Goal: Task Accomplishment & Management: Complete application form

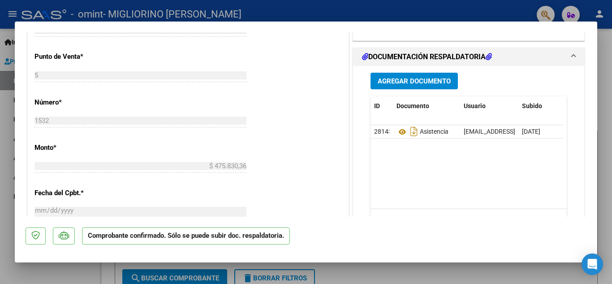
scroll to position [448, 0]
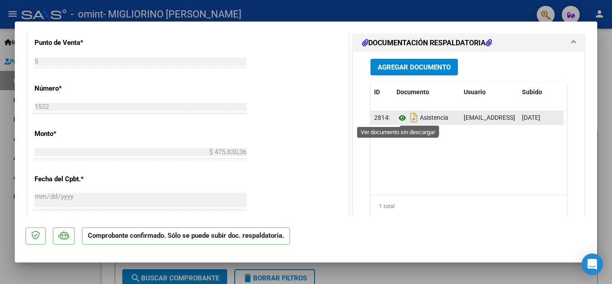
click at [398, 118] on icon at bounding box center [402, 117] width 12 height 11
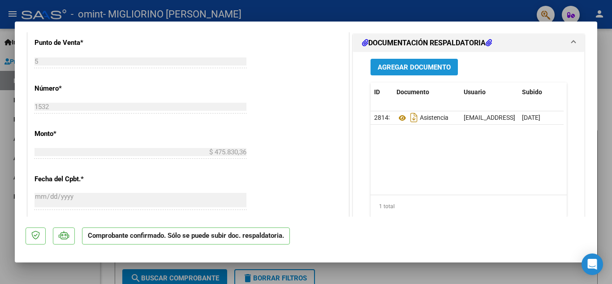
click at [383, 68] on span "Agregar Documento" at bounding box center [414, 67] width 73 height 8
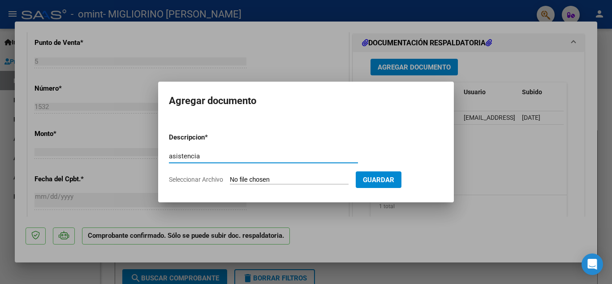
type input "asistencia"
click at [249, 181] on input "Seleccionar Archivo" at bounding box center [289, 180] width 119 height 9
type input "C:\fakepath\WhatsApp Image [DATE] 07.50.55.jpeg"
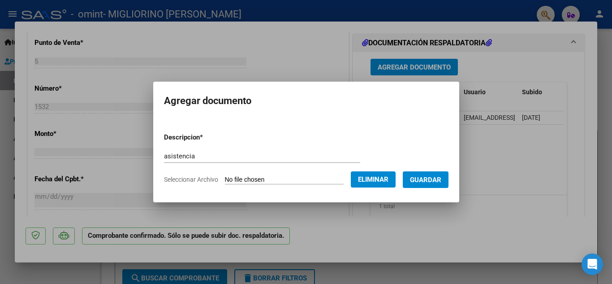
click at [438, 184] on button "Guardar" at bounding box center [426, 179] width 46 height 17
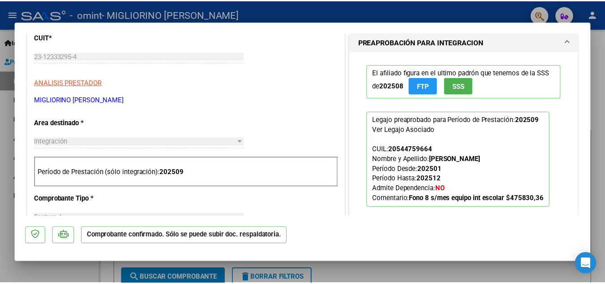
scroll to position [128, 0]
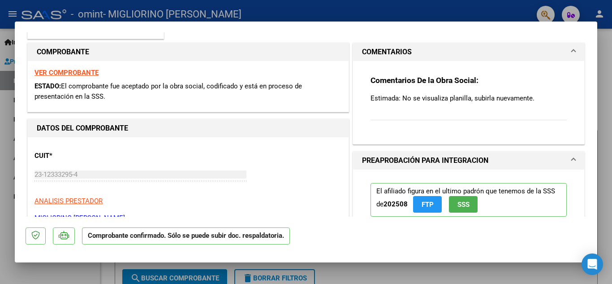
click at [443, 7] on div at bounding box center [306, 142] width 612 height 284
type input "$ 0,00"
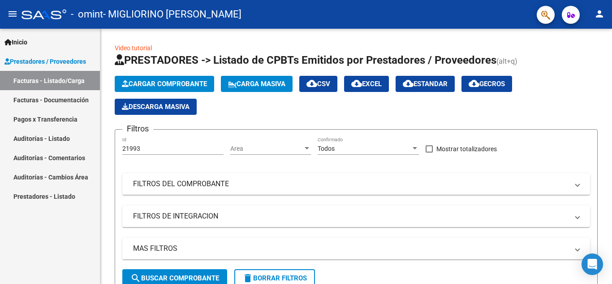
click at [601, 12] on mat-icon "person" at bounding box center [599, 14] width 11 height 11
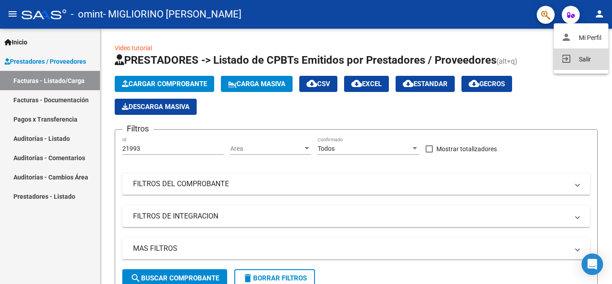
click at [579, 63] on button "exit_to_app Salir" at bounding box center [581, 59] width 55 height 22
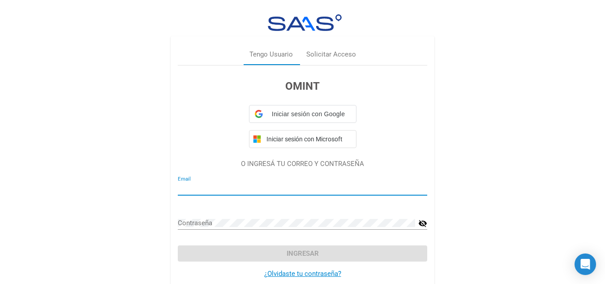
type input "[EMAIL_ADDRESS][DOMAIN_NAME]"
